Goal: Find specific page/section: Find specific page/section

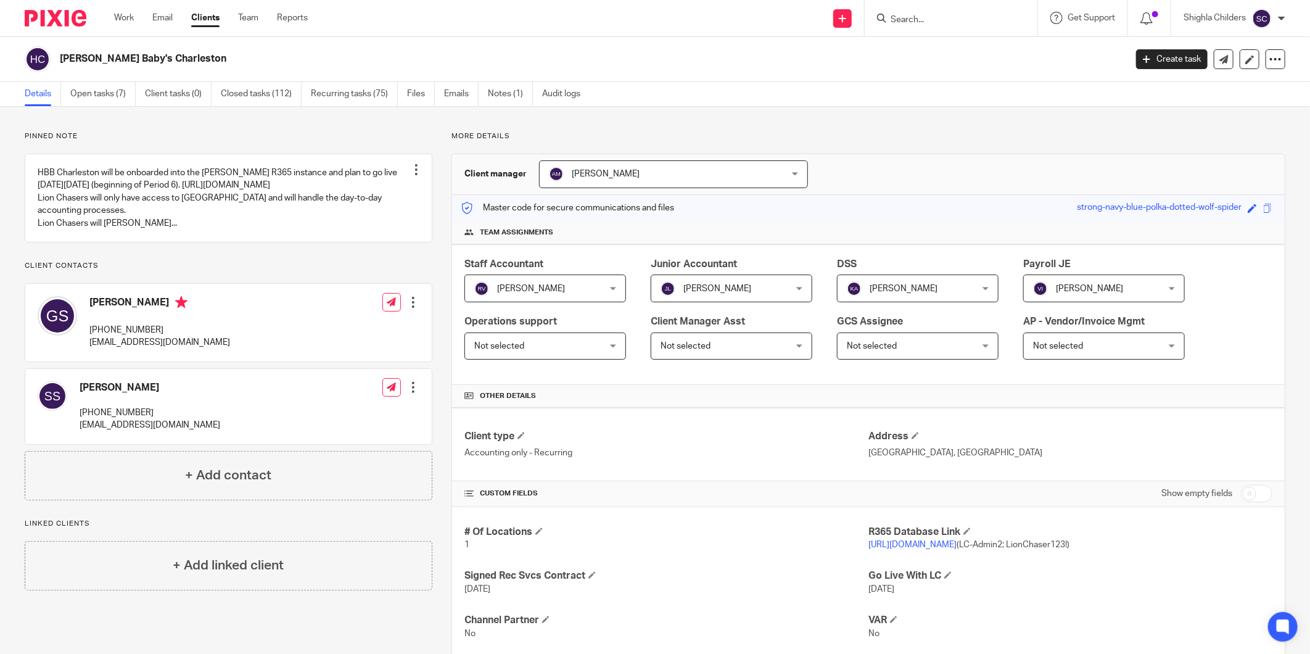
click at [925, 27] on div at bounding box center [951, 18] width 173 height 36
click at [927, 22] on input "Search" at bounding box center [944, 20] width 111 height 11
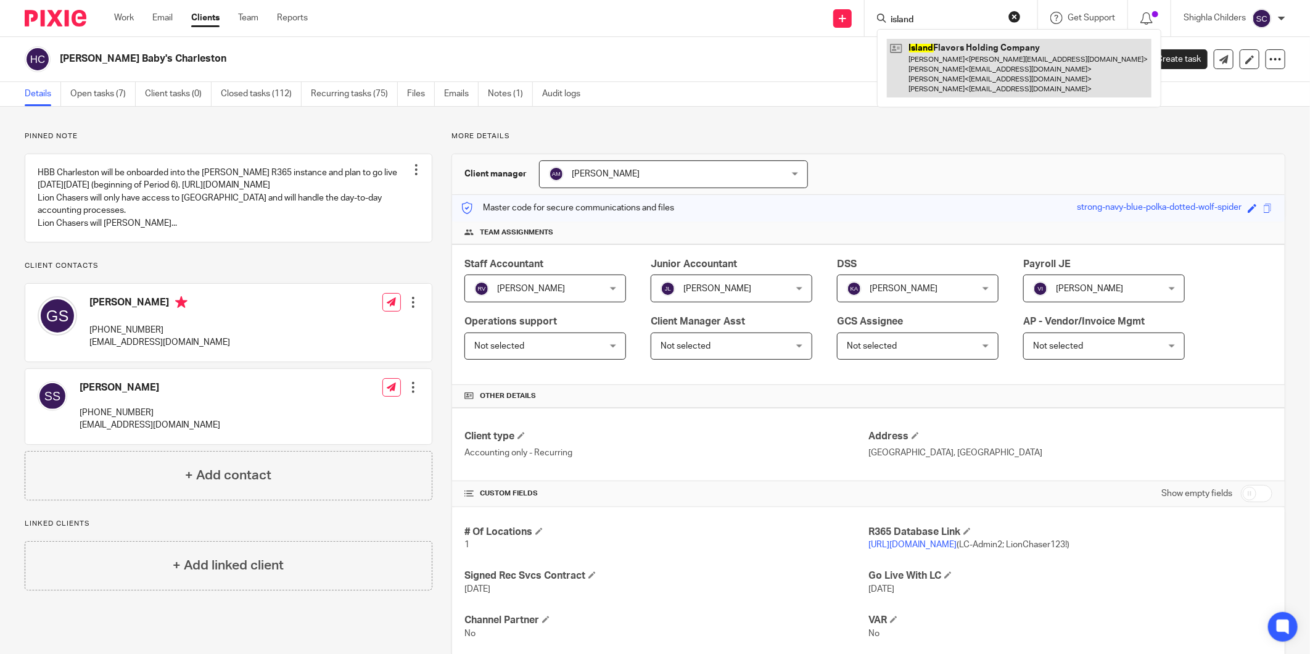
type input "island"
click at [935, 88] on link at bounding box center [1019, 68] width 265 height 59
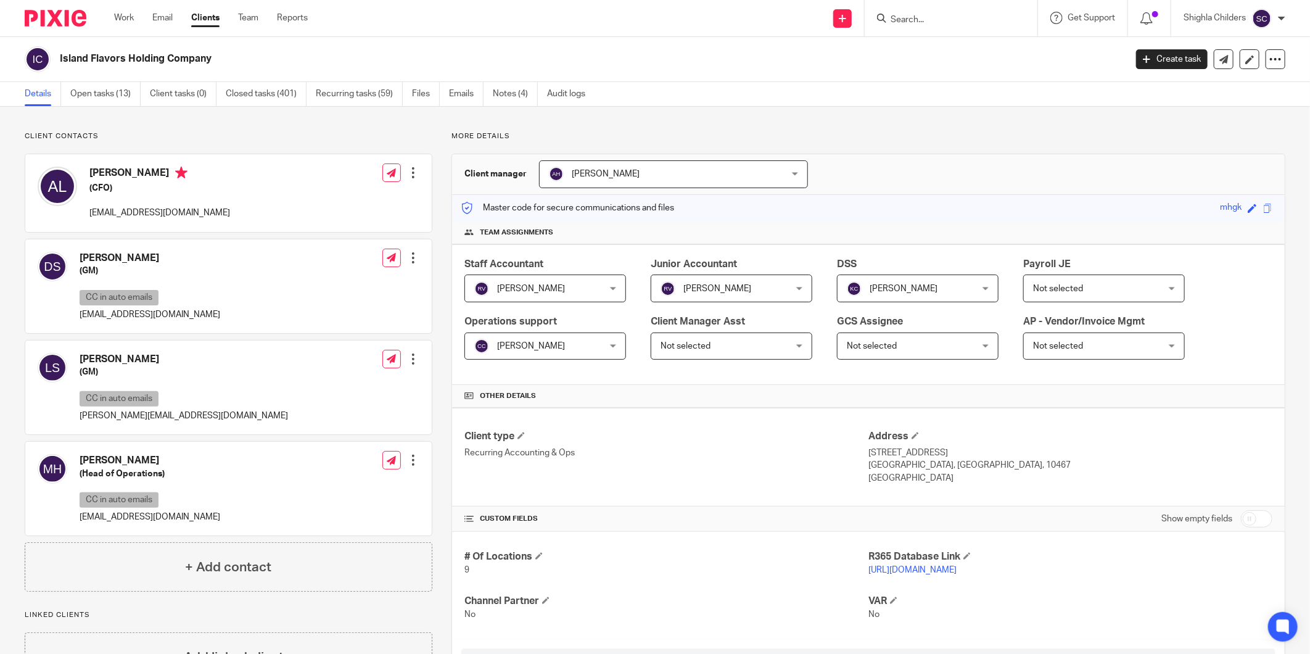
click at [948, 574] on link "[URL][DOMAIN_NAME]" at bounding box center [912, 570] width 88 height 9
